Goal: Task Accomplishment & Management: Manage account settings

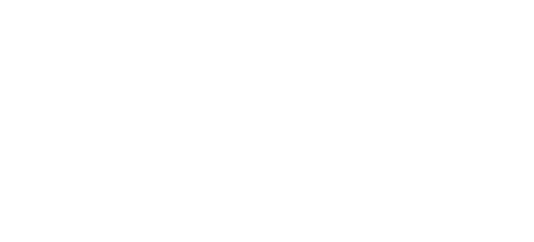
click at [179, 3] on html at bounding box center [267, 1] width 534 height 3
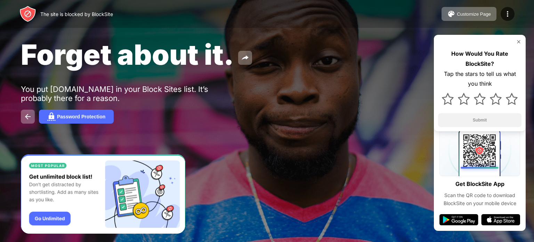
click at [276, 123] on div "Password Protection" at bounding box center [267, 116] width 492 height 14
click at [33, 114] on button at bounding box center [28, 116] width 14 height 14
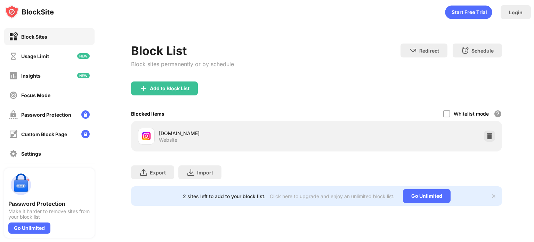
click at [451, 112] on div "Whitelist mode Block all websites except for those in your whitelist. Whitelist…" at bounding box center [472, 113] width 59 height 14
click at [449, 112] on div at bounding box center [446, 113] width 7 height 7
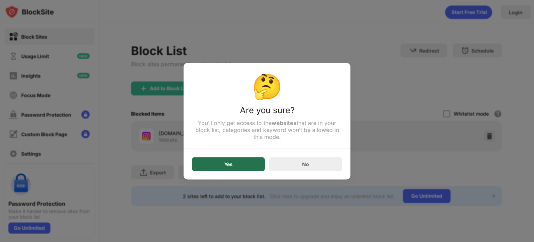
click at [236, 170] on div "Yes" at bounding box center [228, 164] width 73 height 14
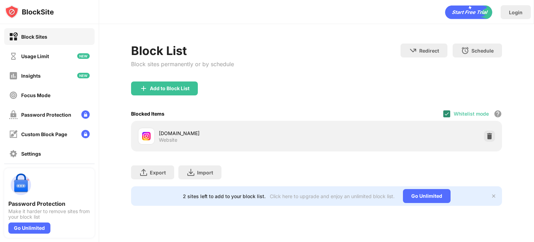
click at [446, 112] on img at bounding box center [447, 114] width 6 height 6
